Goal: Task Accomplishment & Management: Manage account settings

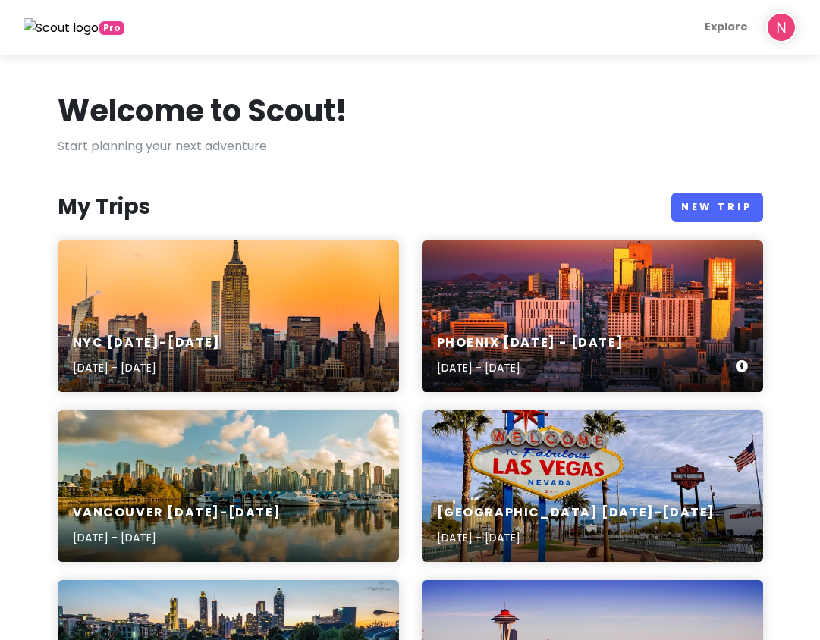
click at [524, 325] on div "Phoenix [DATE] - [DATE] [DATE] - [DATE]" at bounding box center [592, 356] width 341 height 72
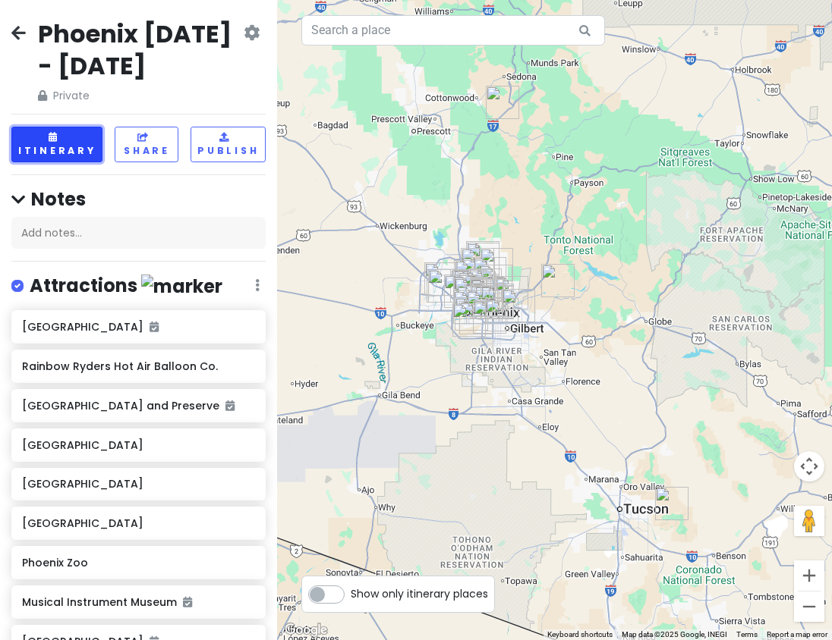
click at [74, 134] on button "Itinerary" at bounding box center [56, 145] width 91 height 36
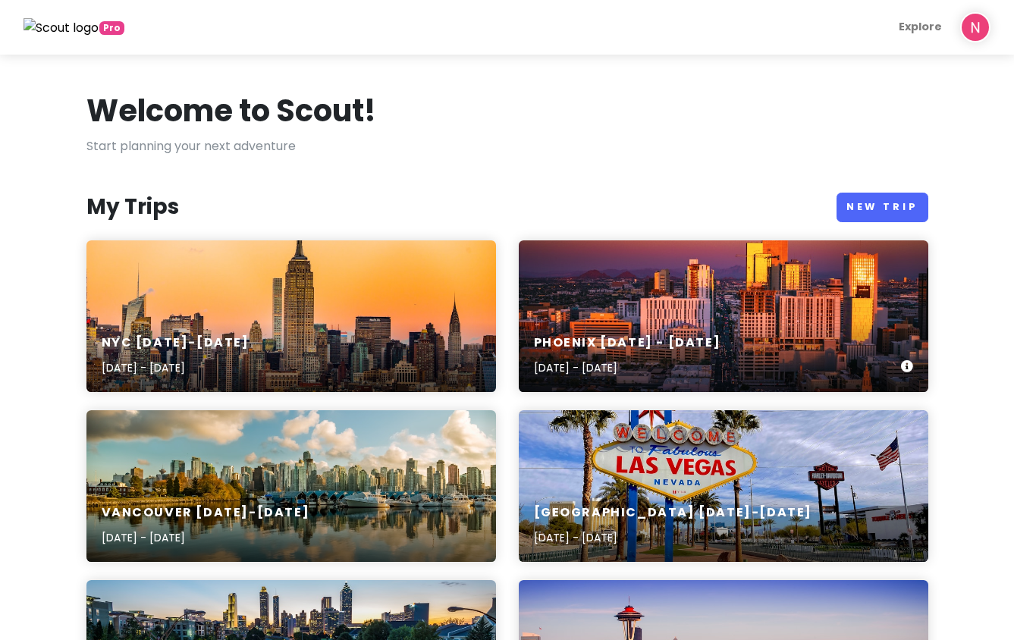
click at [688, 314] on div "Phoenix [DATE] - [DATE] [DATE] - [DATE]" at bounding box center [724, 317] width 410 height 152
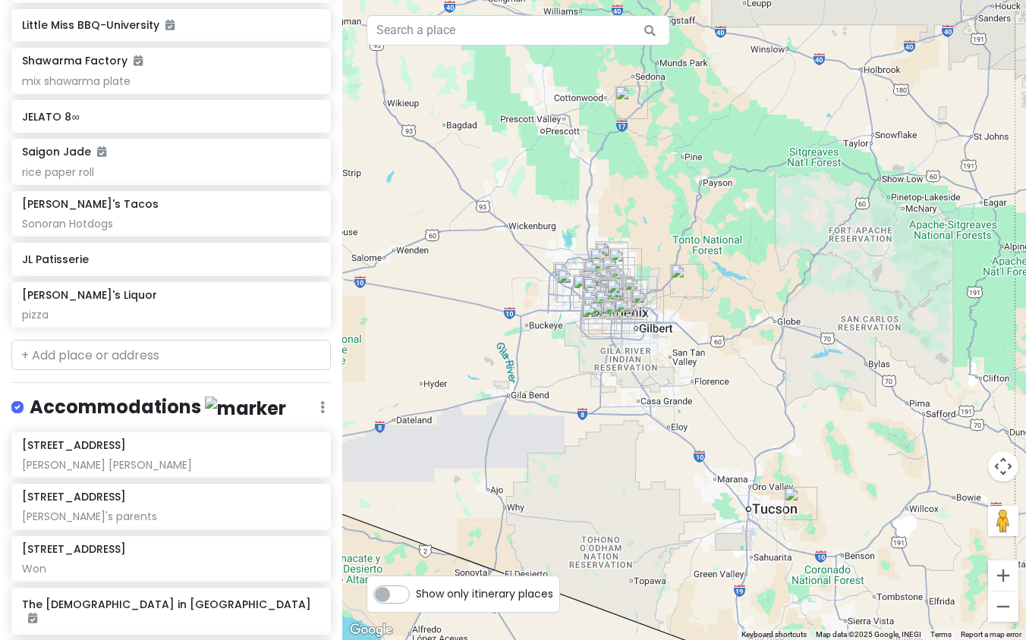
scroll to position [1731, 0]
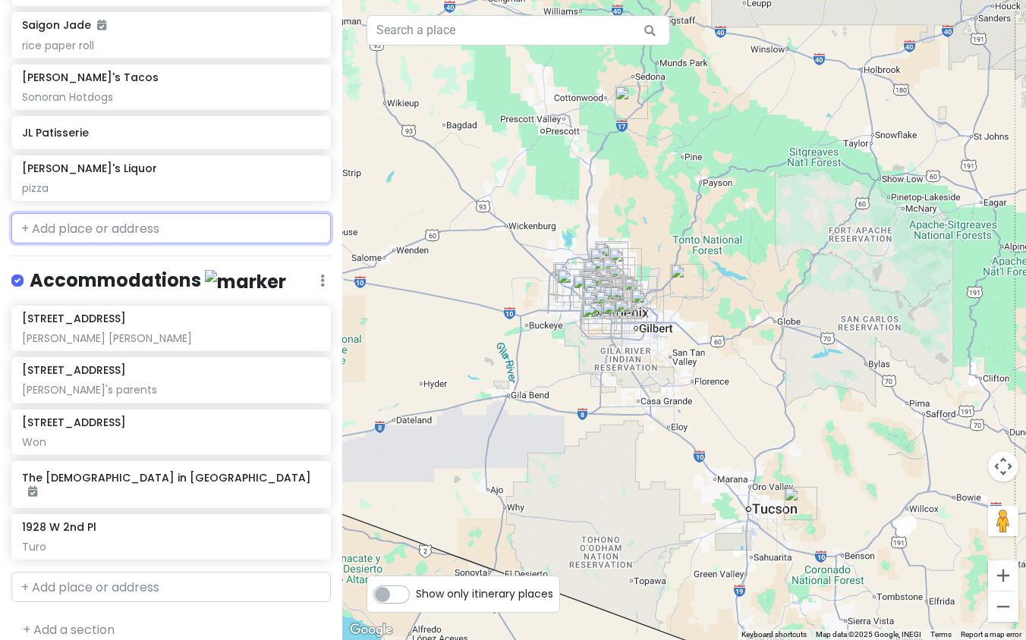
click at [177, 226] on input "text" at bounding box center [170, 228] width 319 height 30
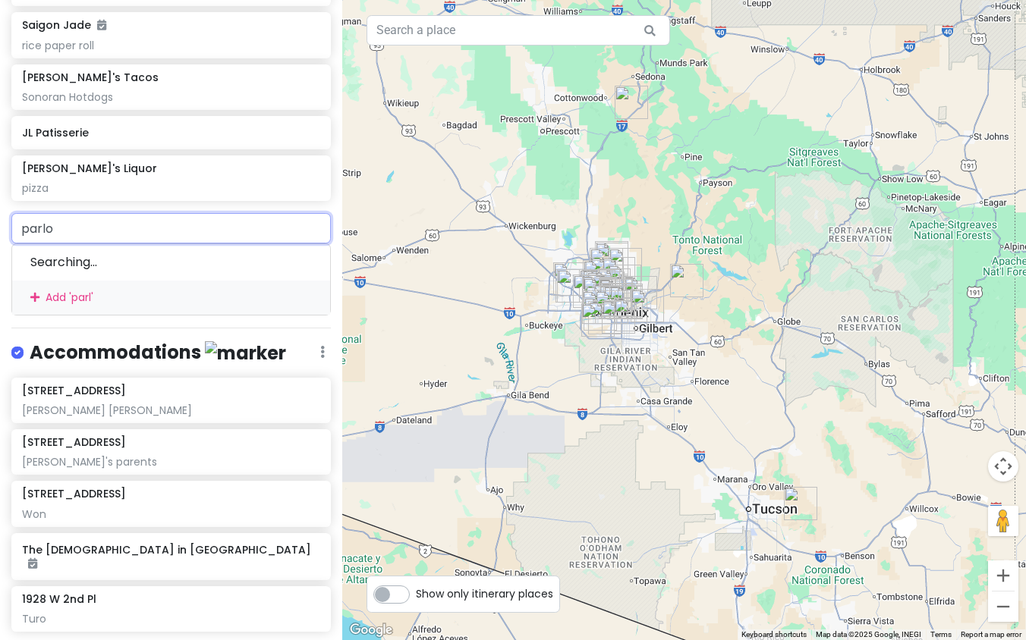
type input "parlor"
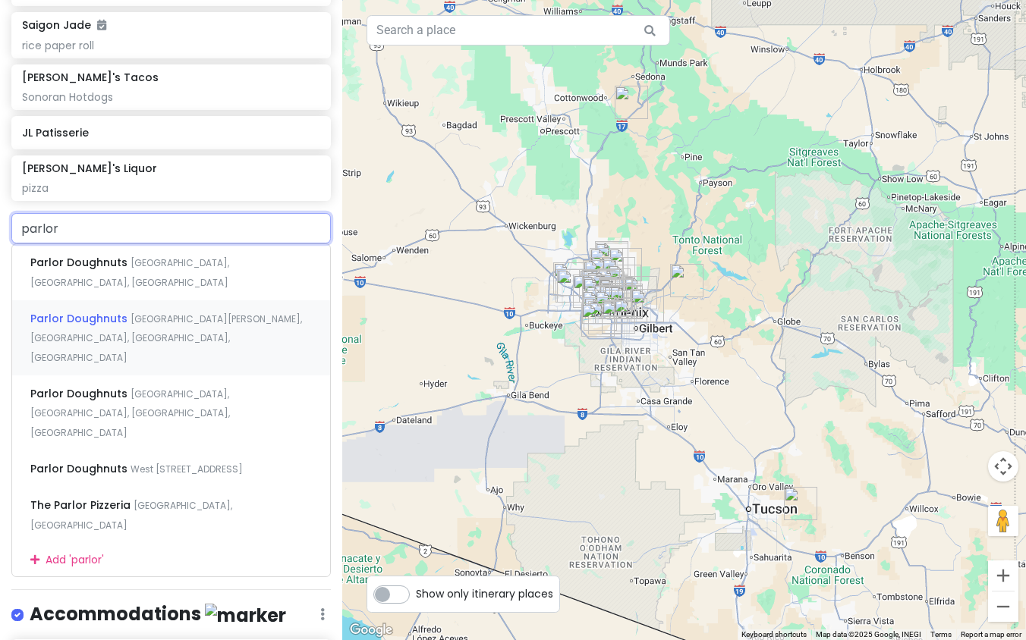
click at [155, 321] on div "Parlor [GEOGRAPHIC_DATA][PERSON_NAME], [GEOGRAPHIC_DATA], [GEOGRAPHIC_DATA], [G…" at bounding box center [171, 337] width 318 height 75
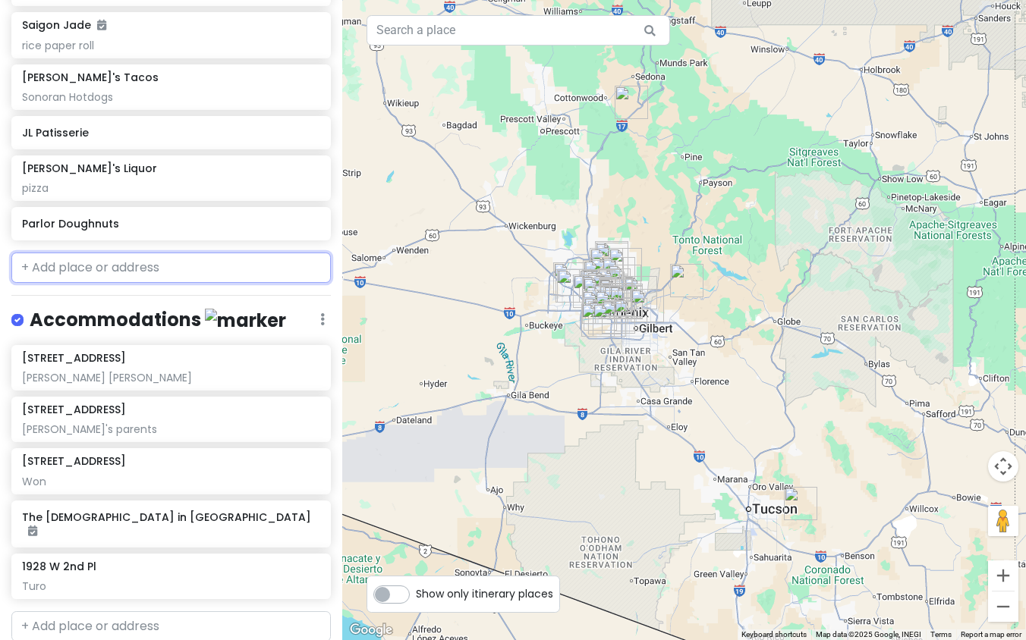
scroll to position [1770, 0]
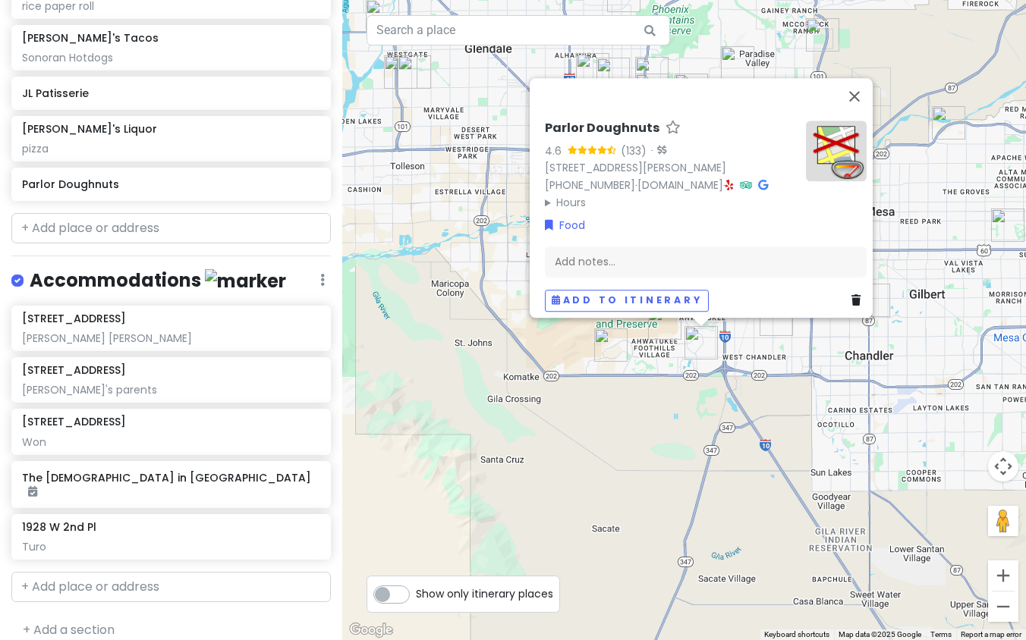
click at [664, 399] on div "Parlor Doughnuts 4.6 (133) · [STREET_ADDRESS][PERSON_NAME] [PHONE_NUMBER] · [DO…" at bounding box center [684, 320] width 684 height 640
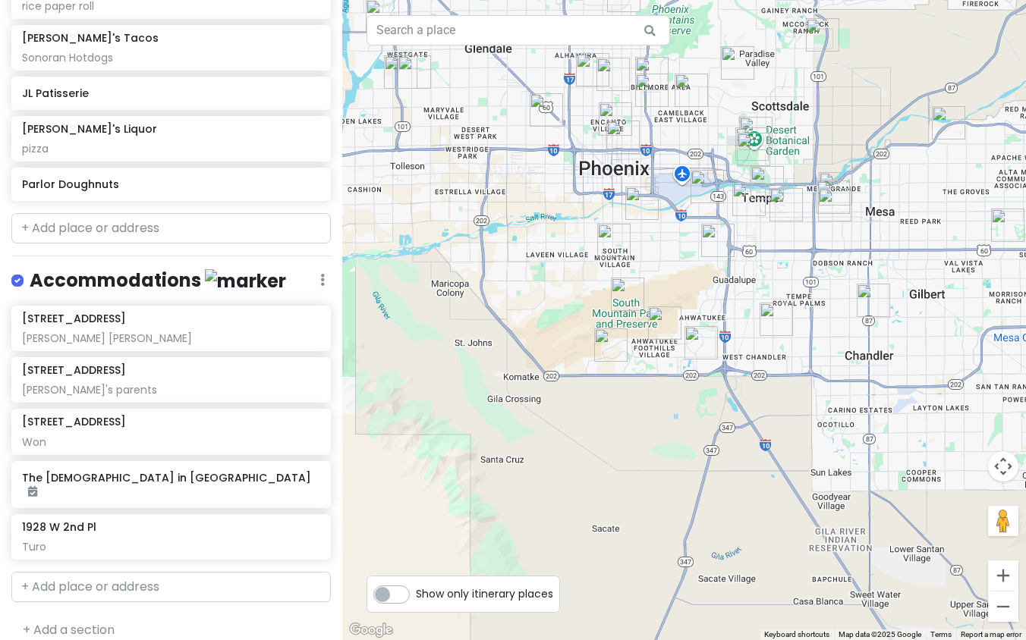
click at [697, 344] on img "Parlor Doughnuts" at bounding box center [700, 342] width 33 height 33
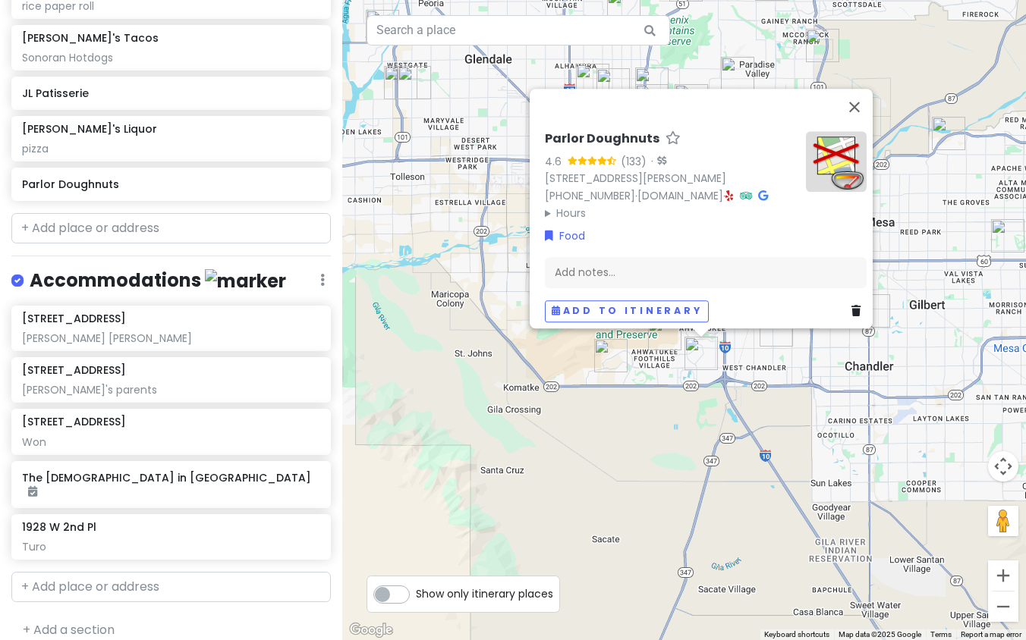
click at [809, 131] on img at bounding box center [836, 161] width 61 height 61
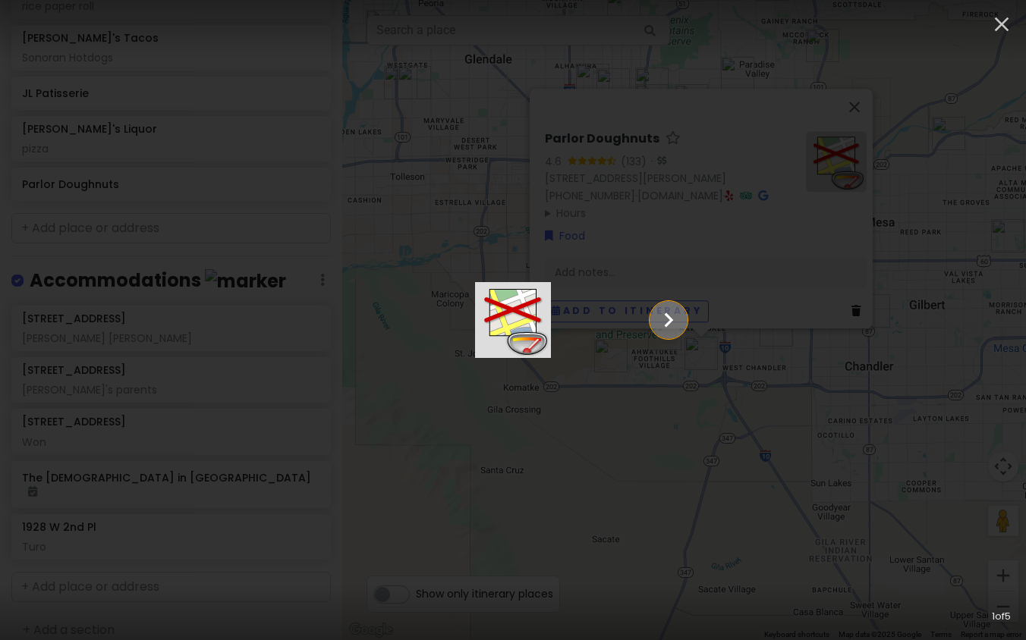
click at [674, 321] on icon "Show slide 2 of 5" at bounding box center [669, 320] width 9 height 14
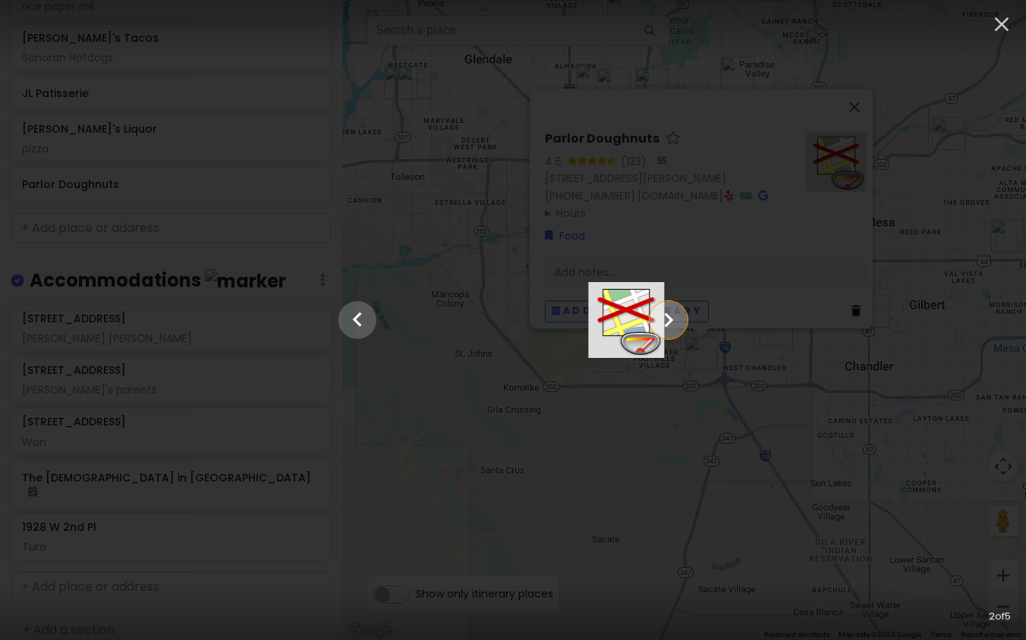
click at [674, 321] on icon "Show slide 3 of 5" at bounding box center [669, 320] width 9 height 14
click at [674, 321] on icon "Show slide 4 of 5" at bounding box center [669, 320] width 9 height 14
click at [674, 321] on icon "Show slide 5 of 5" at bounding box center [669, 320] width 9 height 14
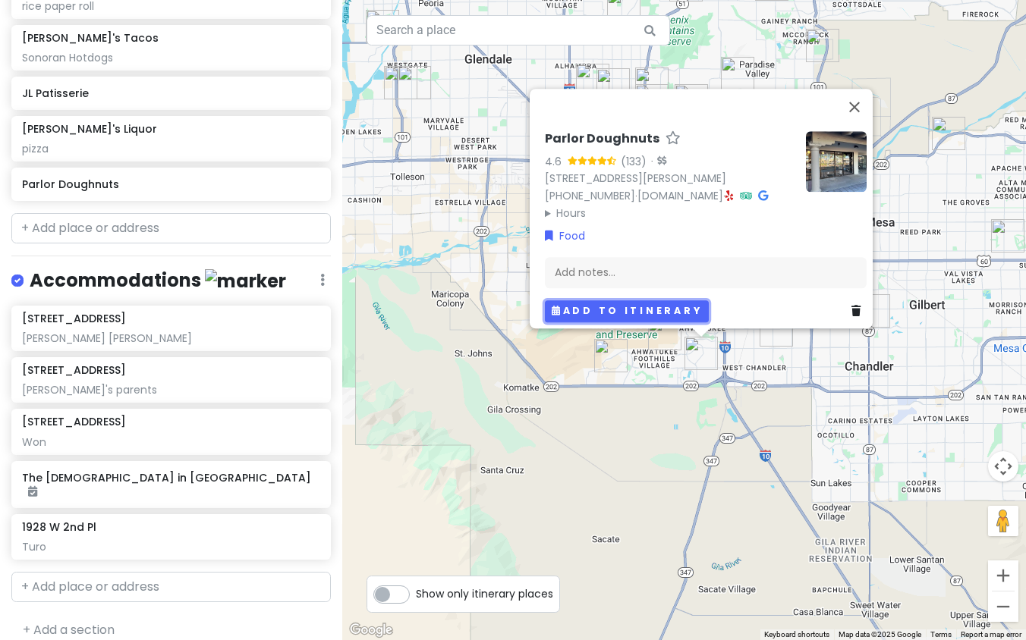
click at [575, 304] on button "Add to itinerary" at bounding box center [627, 311] width 164 height 22
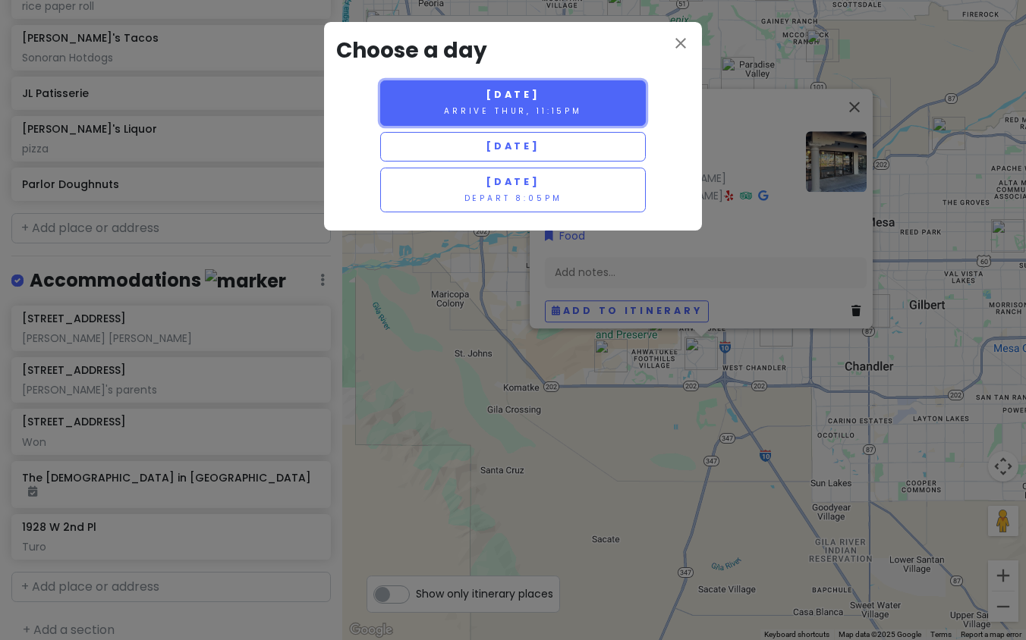
click at [569, 102] on button "[DATE] Arrive Thur, 11:15pm" at bounding box center [513, 103] width 266 height 46
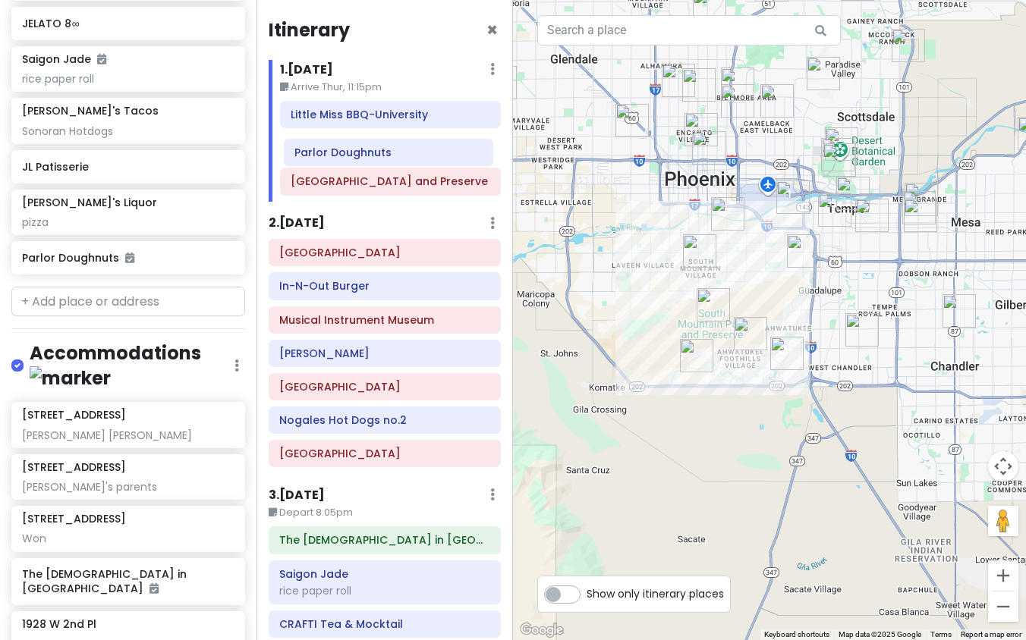
drag, startPoint x: 402, startPoint y: 177, endPoint x: 406, endPoint y: 141, distance: 35.9
click at [406, 142] on div "Little Miss BBQ-[GEOGRAPHIC_DATA] and Preserve Parlor Doughnuts" at bounding box center [391, 151] width 244 height 100
click at [637, 387] on div at bounding box center [769, 320] width 513 height 640
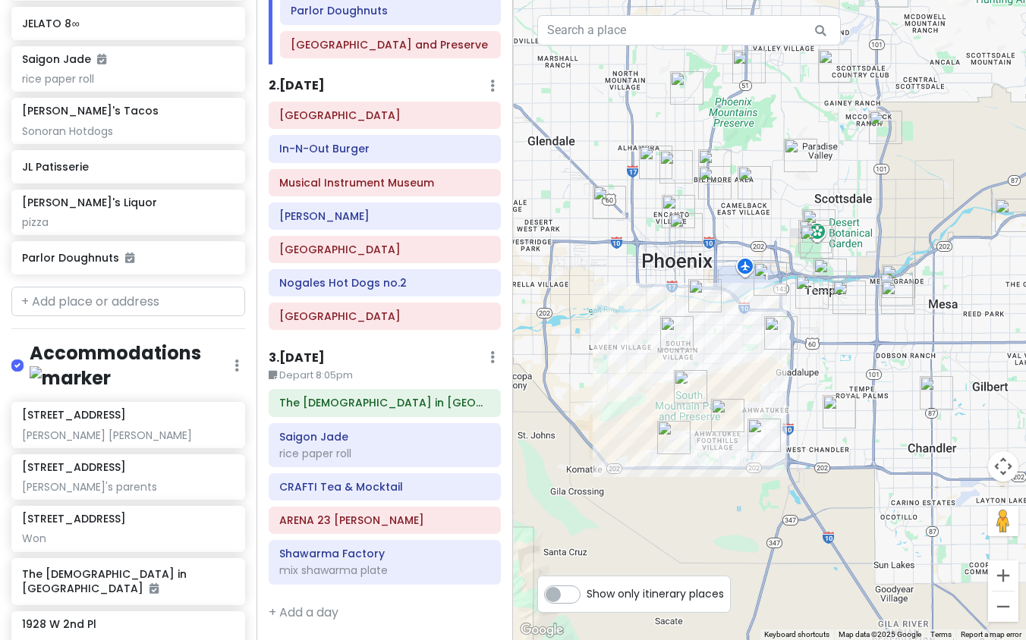
drag, startPoint x: 864, startPoint y: 241, endPoint x: 822, endPoint y: 369, distance: 134.8
click at [822, 369] on div at bounding box center [769, 320] width 513 height 640
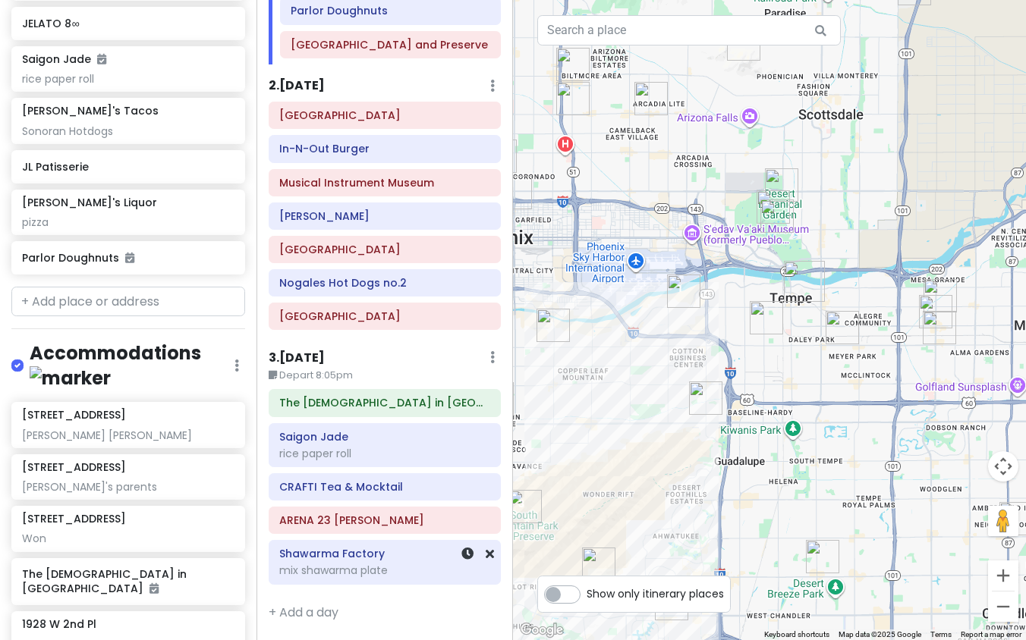
click at [359, 565] on div "mix shawarma plate" at bounding box center [384, 571] width 211 height 14
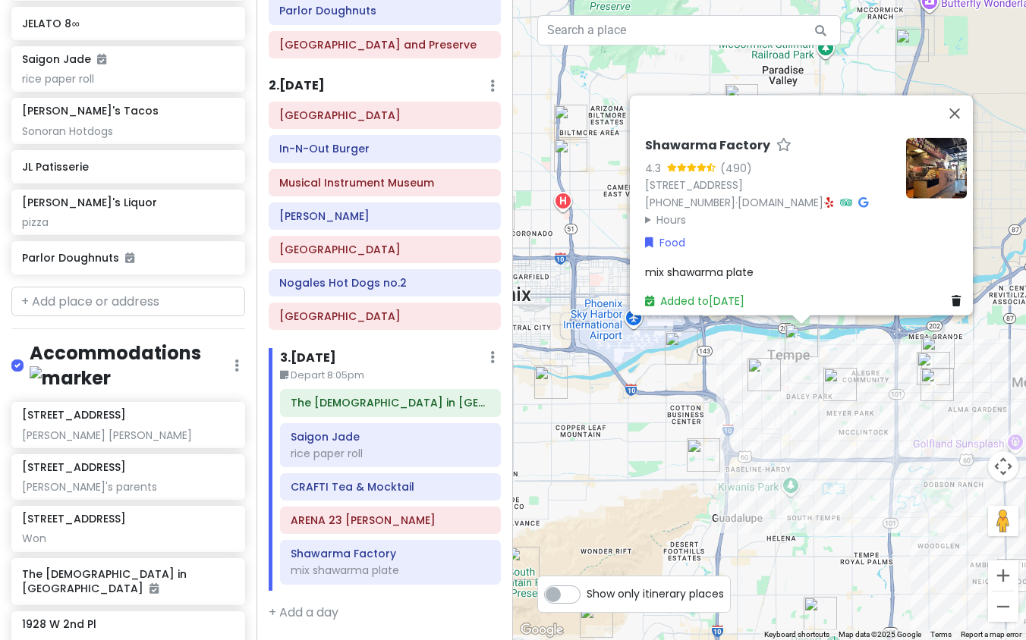
click at [847, 384] on img "JELATO 8∞" at bounding box center [839, 384] width 33 height 33
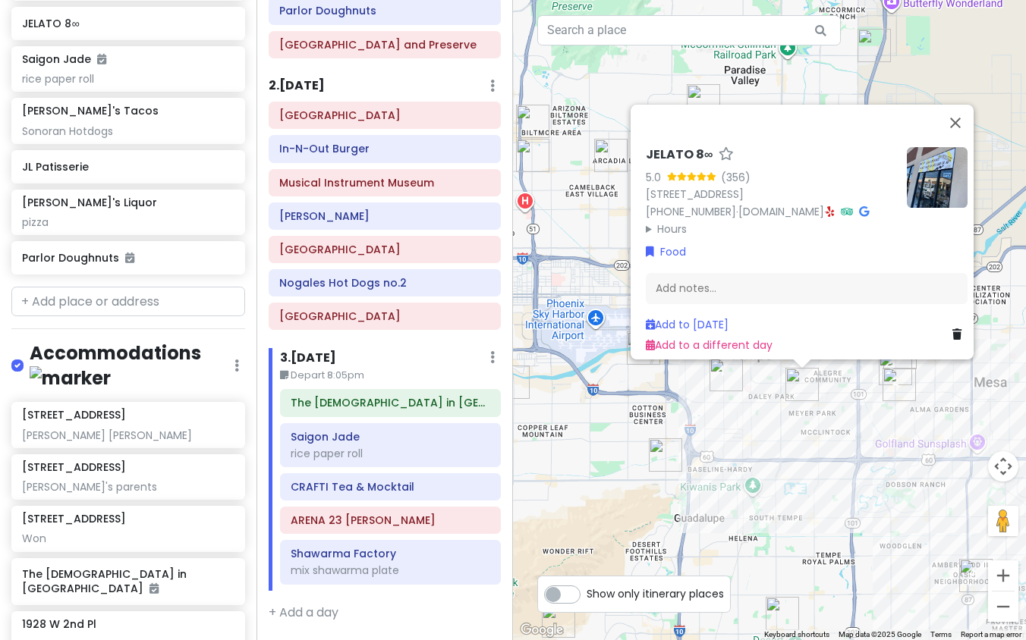
click at [706, 370] on div "JELATO 8∞ 5.0 (356) [STREET_ADDRESS] [PHONE_NUMBER] · [DOMAIN_NAME] · Hours [DA…" at bounding box center [769, 320] width 513 height 640
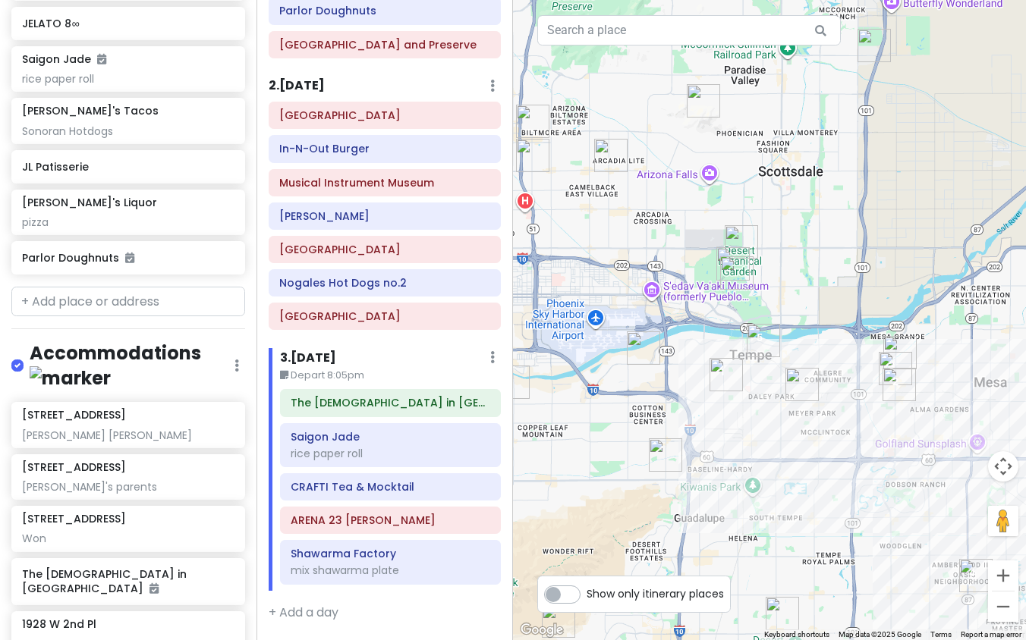
click at [715, 368] on img "The Church in Tempe" at bounding box center [725, 374] width 33 height 33
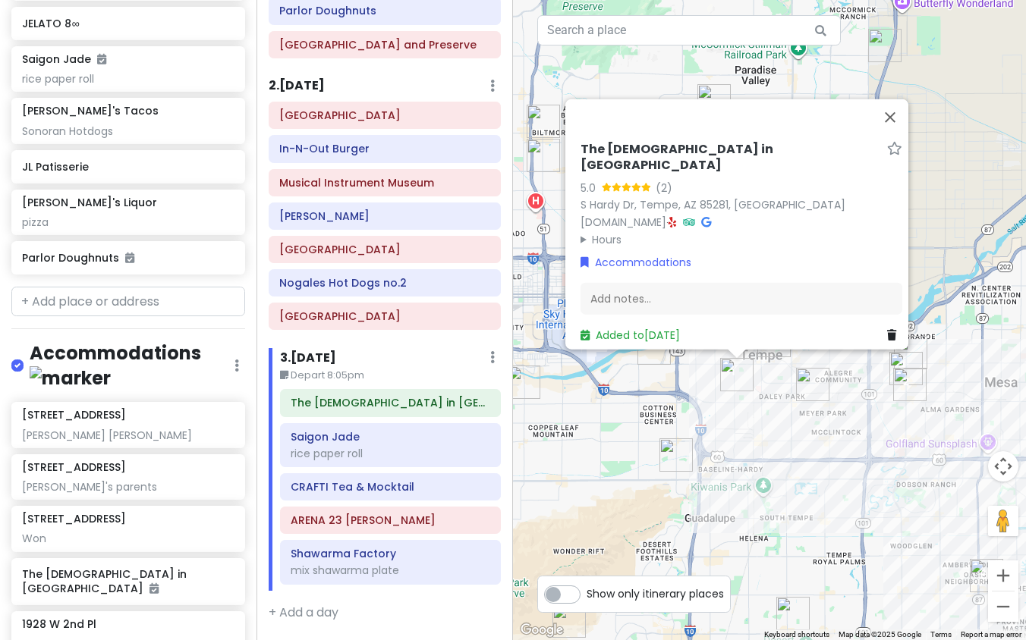
click at [784, 435] on div "The [DEMOGRAPHIC_DATA] in Tempe 5.0 (2) [GEOGRAPHIC_DATA], [GEOGRAPHIC_DATA] [D…" at bounding box center [769, 320] width 513 height 640
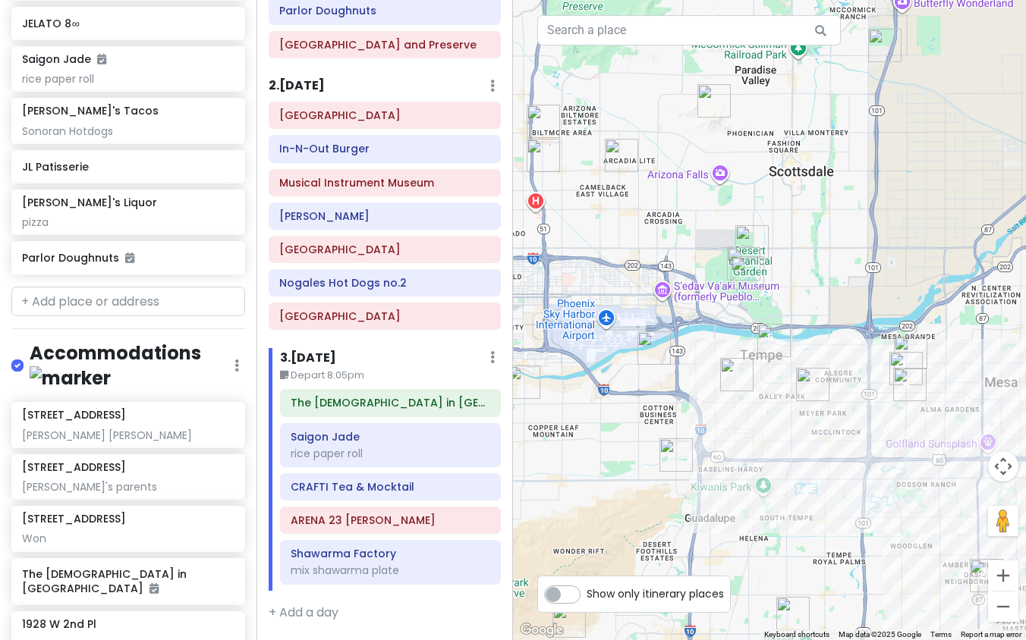
click at [910, 369] on img "Saigon Jade" at bounding box center [909, 384] width 33 height 33
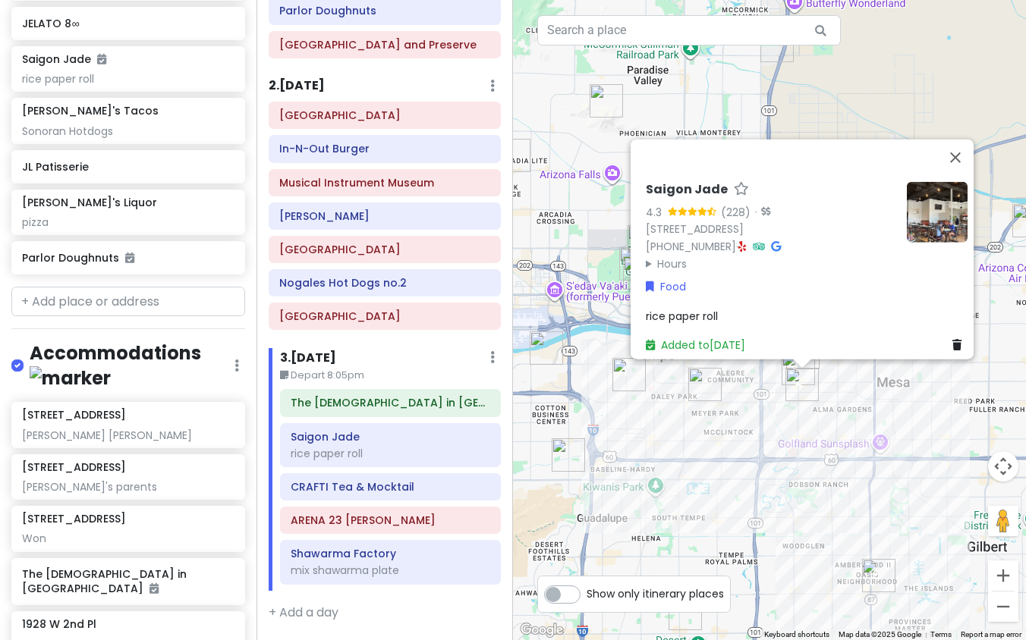
click at [723, 447] on div "Saigon Jade 4.3 (228) · [STREET_ADDRESS] [PHONE_NUMBER] · Hours [DATE] 10:00 AM…" at bounding box center [769, 320] width 513 height 640
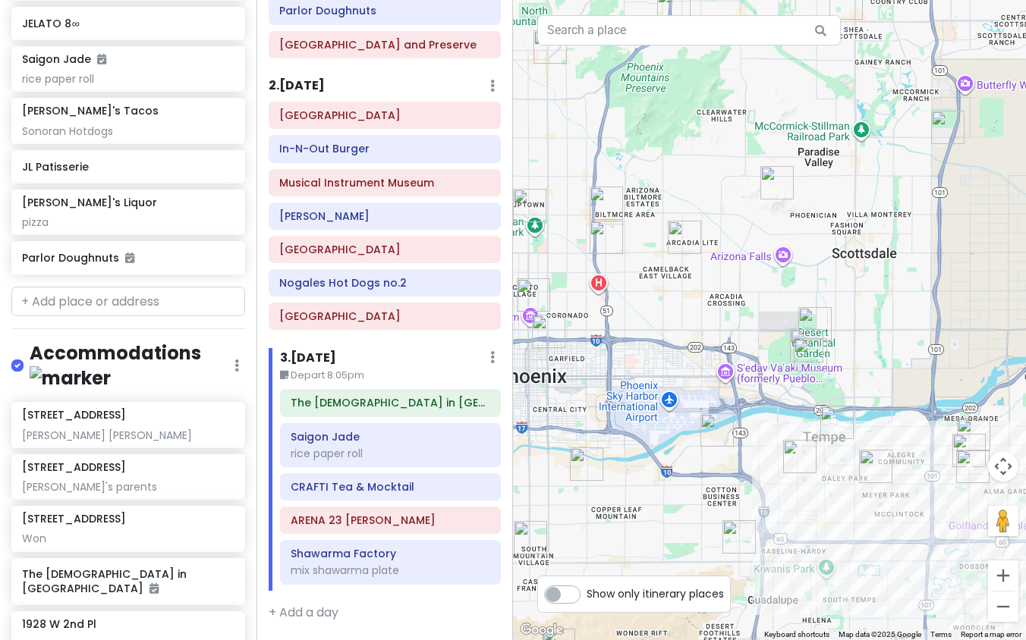
drag, startPoint x: 581, startPoint y: 246, endPoint x: 753, endPoint y: 328, distance: 190.7
click at [753, 328] on div at bounding box center [769, 320] width 513 height 640
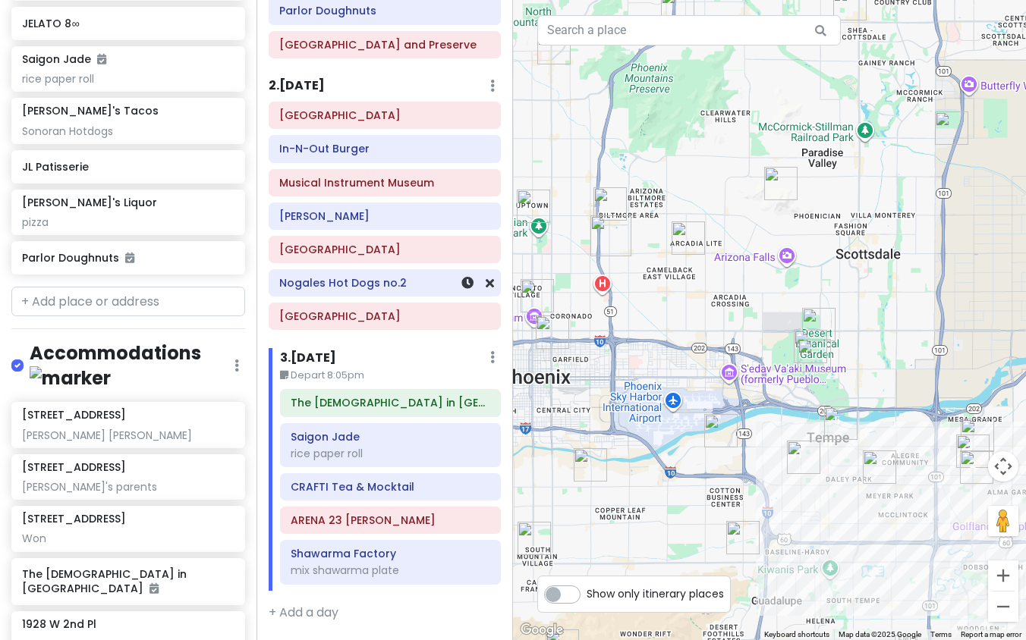
click at [371, 285] on h6 "Nogales Hot Dogs no.2" at bounding box center [384, 283] width 211 height 14
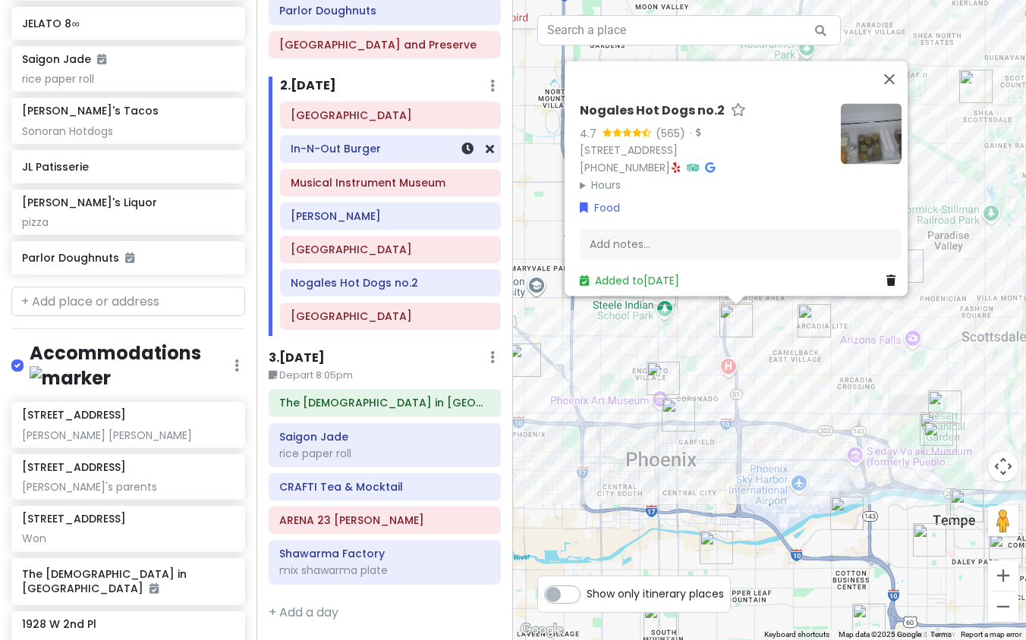
click at [349, 159] on div "In-N-Out Burger" at bounding box center [391, 149] width 200 height 21
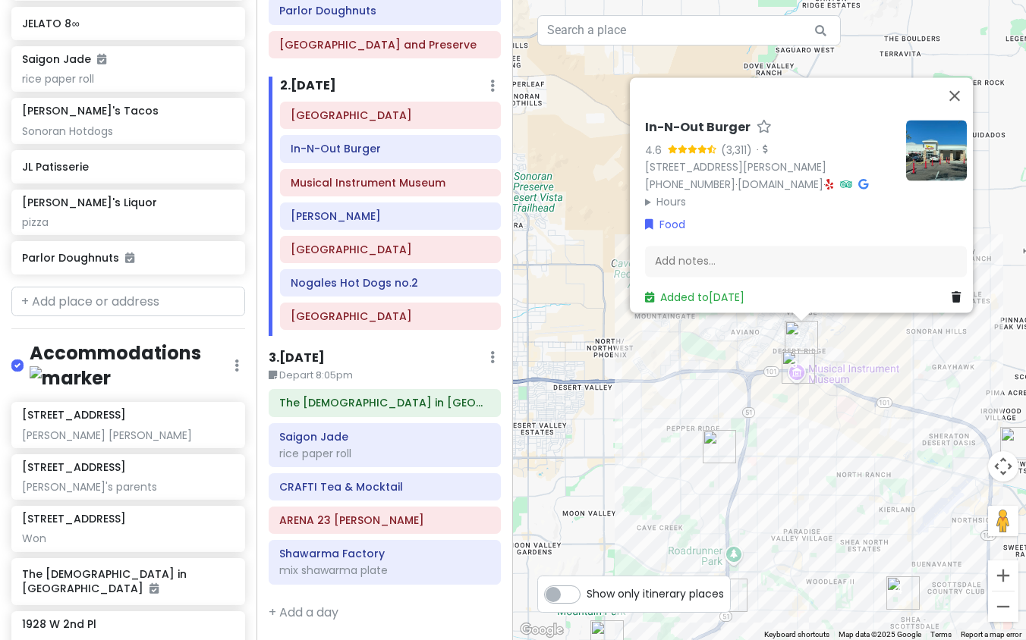
click at [571, 139] on div "In-N-Out Burger 4.6 (3,311) · [STREET_ADDRESS][PERSON_NAME] [PHONE_NUMBER] · [D…" at bounding box center [769, 320] width 513 height 640
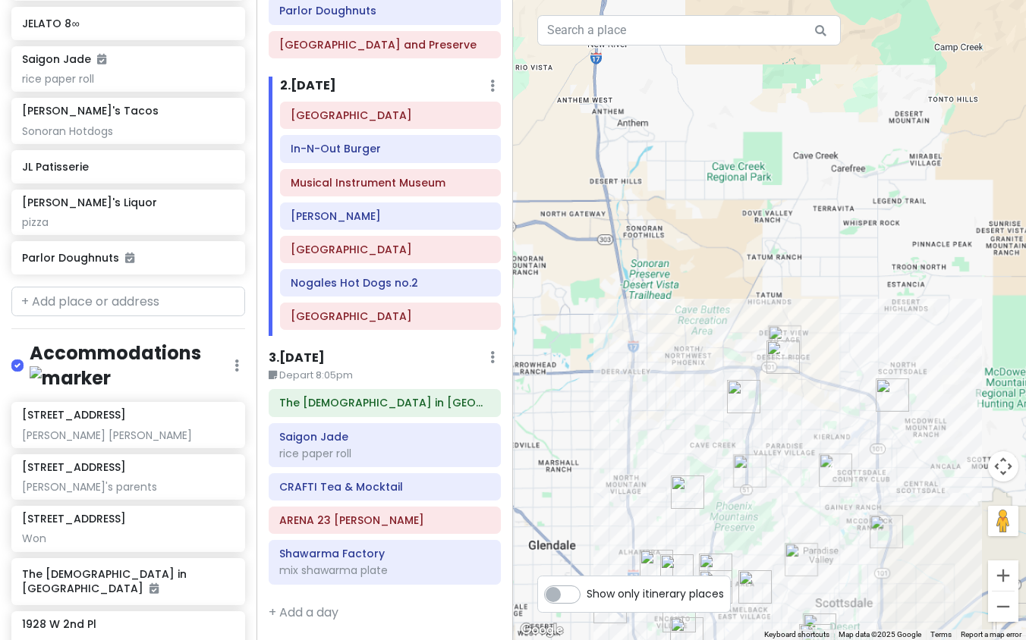
drag, startPoint x: 731, startPoint y: 524, endPoint x: 759, endPoint y: 271, distance: 255.0
click at [759, 271] on div at bounding box center [769, 320] width 513 height 640
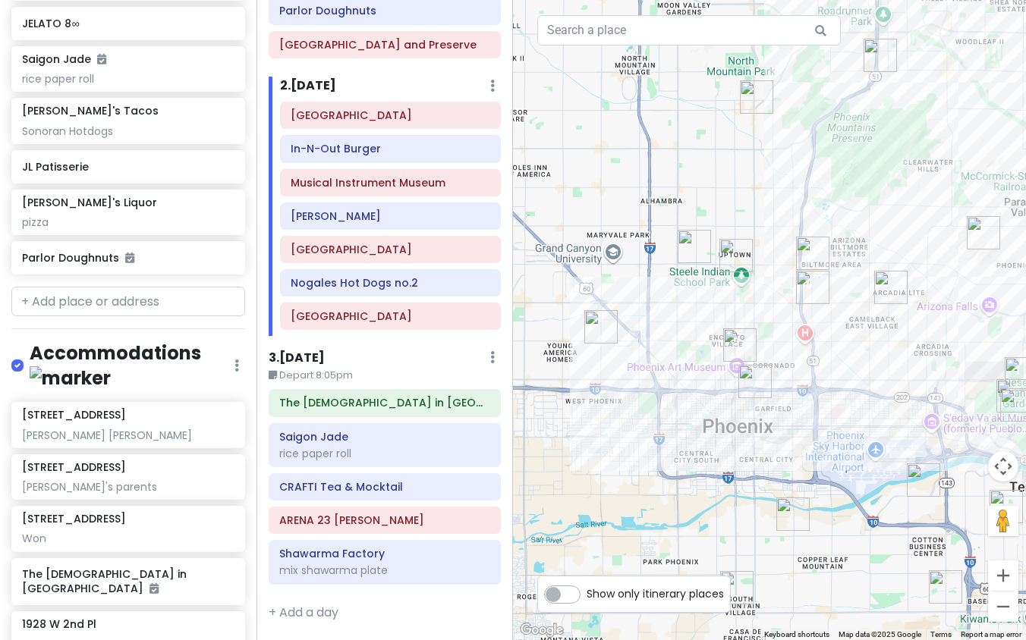
drag, startPoint x: 707, startPoint y: 150, endPoint x: 747, endPoint y: 301, distance: 156.2
click at [747, 301] on div at bounding box center [769, 320] width 513 height 640
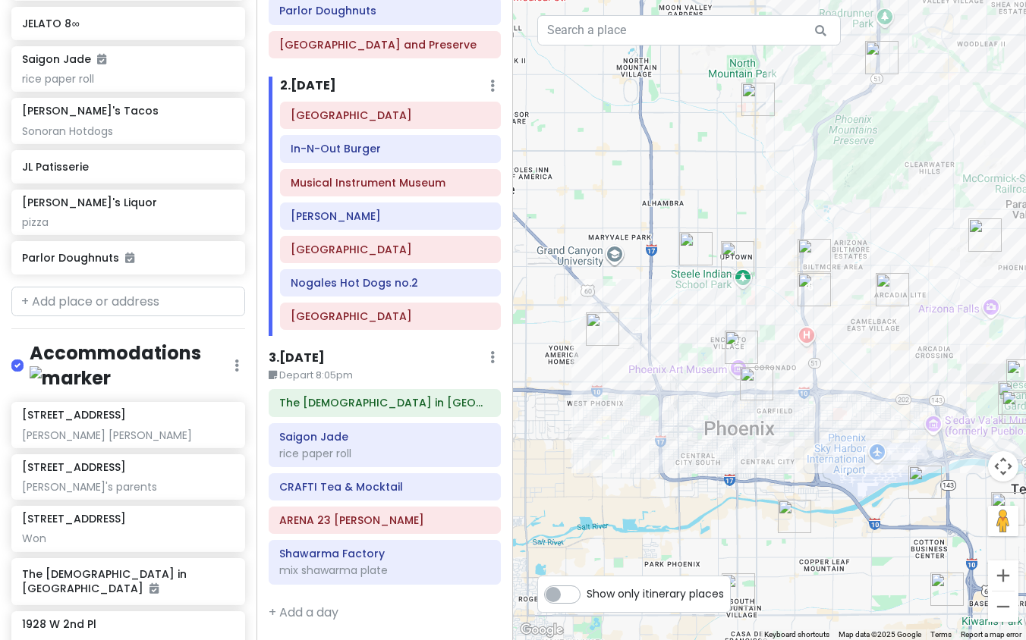
click at [729, 257] on img "JL Patisserie" at bounding box center [737, 257] width 33 height 33
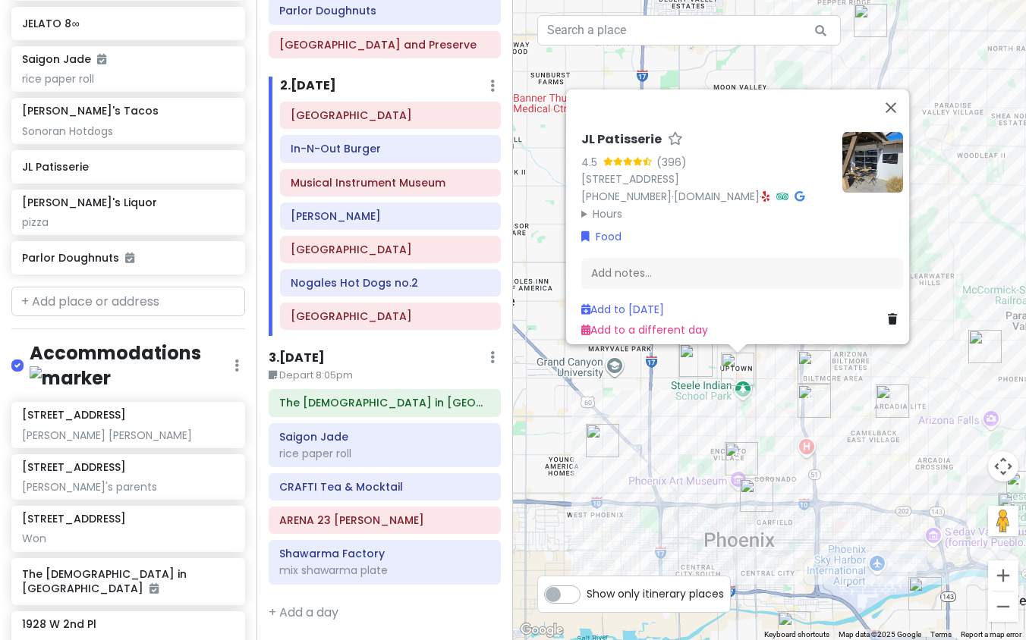
click at [709, 373] on img "Tambayan Filipino Food" at bounding box center [695, 360] width 33 height 33
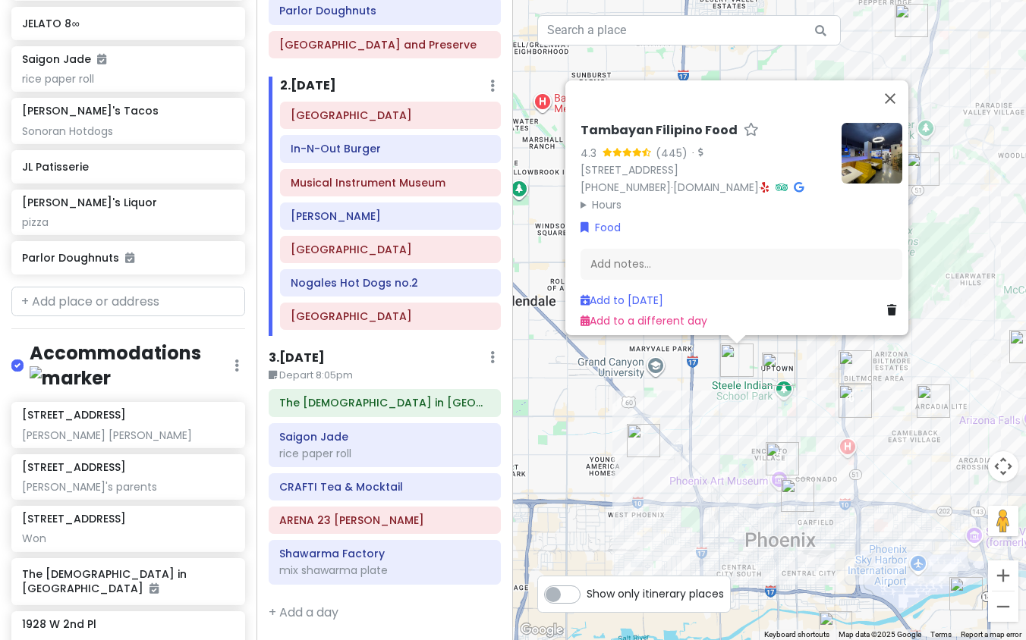
click at [788, 483] on img "Taco Boy's" at bounding box center [797, 495] width 33 height 33
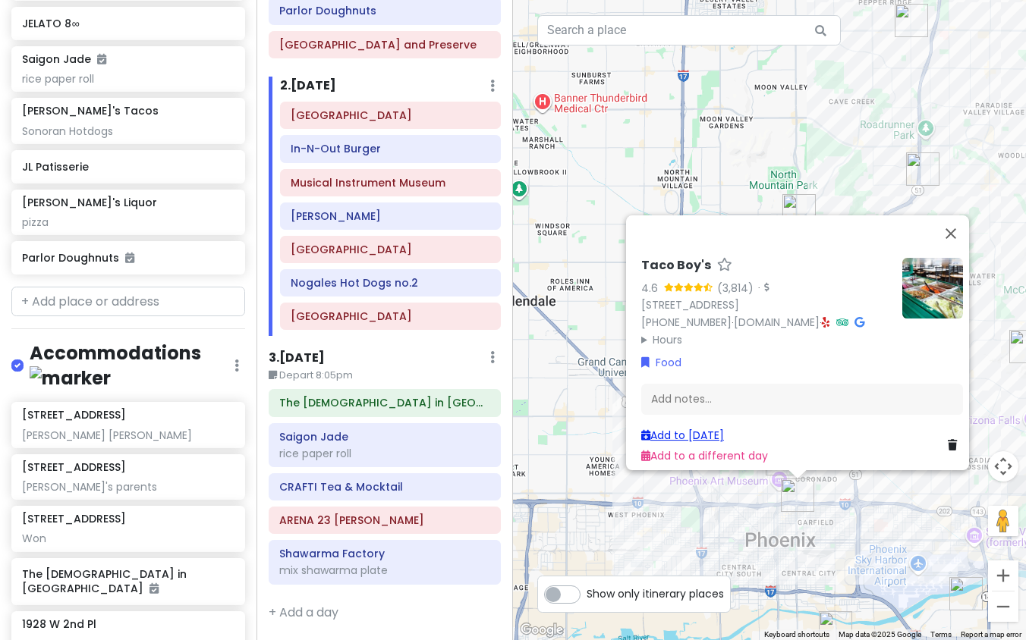
click at [690, 428] on link "Add to [DATE]" at bounding box center [682, 435] width 83 height 15
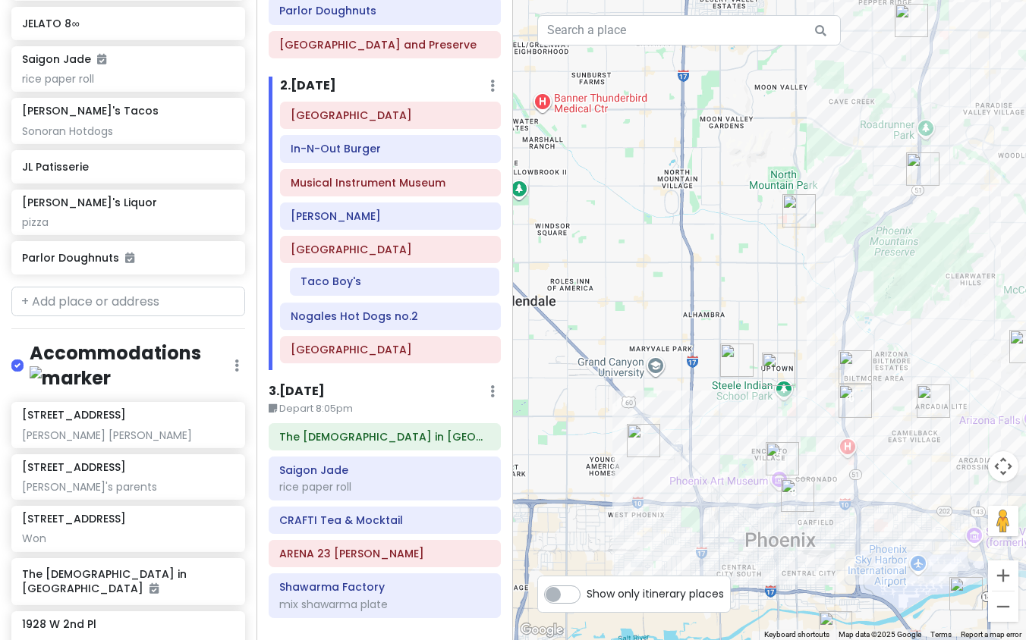
drag, startPoint x: 325, startPoint y: 357, endPoint x: 335, endPoint y: 289, distance: 69.0
click at [335, 289] on div "Desert Botanical Garden In-N-Out Burger Musical Instrument Museum Allora Gelato…" at bounding box center [391, 236] width 244 height 268
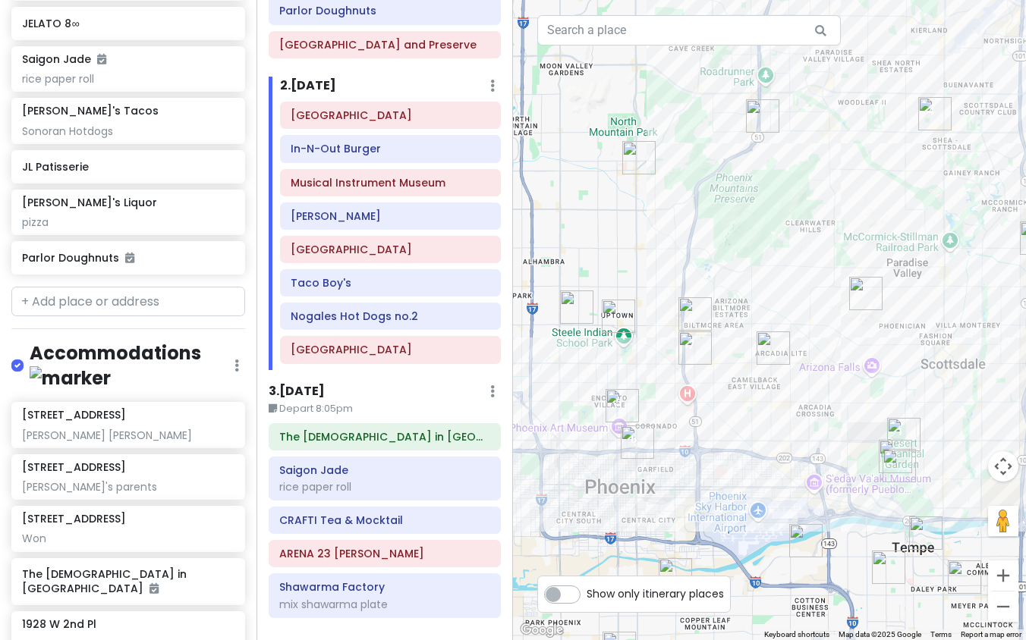
drag, startPoint x: 895, startPoint y: 467, endPoint x: 698, endPoint y: 399, distance: 208.5
click at [698, 399] on div at bounding box center [769, 320] width 513 height 640
